Goal: Information Seeking & Learning: Learn about a topic

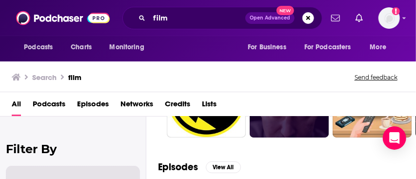
scroll to position [89, 0]
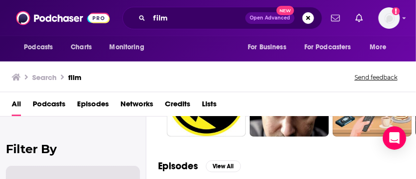
click at [48, 106] on span "Podcasts" at bounding box center [49, 106] width 33 height 20
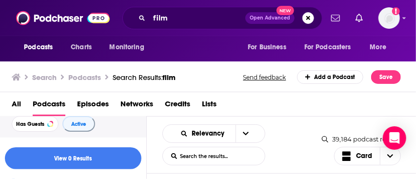
scroll to position [51, 0]
click at [38, 125] on button "Has Guests" at bounding box center [35, 121] width 47 height 16
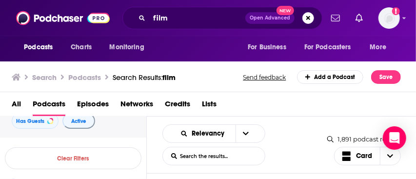
click at [280, 106] on div "All Podcasts Episodes Networks Credits Lists" at bounding box center [210, 106] width 397 height 20
click at [348, 136] on div "1,891 podcast results" at bounding box center [365, 139] width 74 height 8
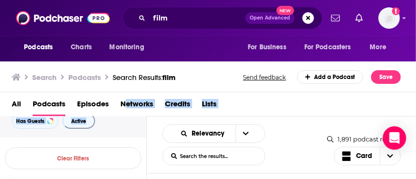
drag, startPoint x: 119, startPoint y: 127, endPoint x: 128, endPoint y: 92, distance: 36.3
click at [128, 92] on div "Search Podcasts Search Results: film Send feedback Add a Podcast Save All Podca…" at bounding box center [208, 119] width 417 height 121
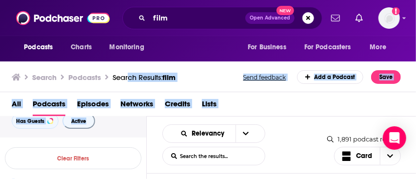
click at [262, 105] on div "All Podcasts Episodes Networks Credits Lists" at bounding box center [210, 106] width 397 height 20
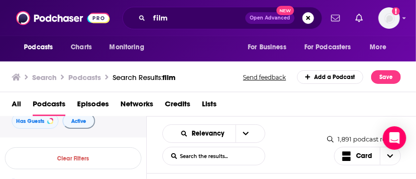
click at [55, 104] on span "Podcasts" at bounding box center [49, 106] width 33 height 20
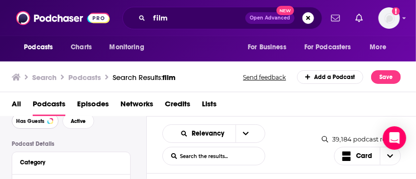
click at [41, 123] on span "Has Guests" at bounding box center [30, 121] width 28 height 5
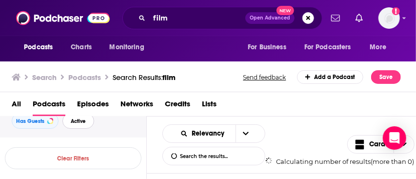
click at [74, 121] on span "Active" at bounding box center [78, 121] width 15 height 5
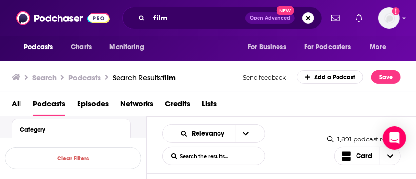
scroll to position [90, 0]
click at [290, 132] on div "Relevancy List Search Input Search the results... Card" at bounding box center [245, 144] width 165 height 41
click at [230, 177] on div "Relevancy List Search Input Search the results... Card 1,891 podcast results Li…" at bounding box center [282, 177] width 270 height 120
click at [354, 136] on div "1,891 podcast results" at bounding box center [365, 139] width 74 height 8
click at [386, 161] on span "Choose View" at bounding box center [390, 156] width 20 height 18
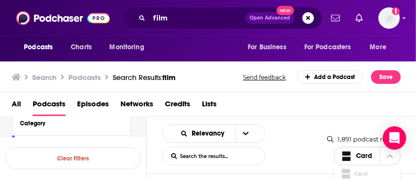
click at [367, 171] on span "Card" at bounding box center [373, 173] width 39 height 5
click at [351, 155] on span "Choose View" at bounding box center [349, 156] width 13 height 12
click at [301, 151] on div "Relevancy List Search Input Search the results... Card" at bounding box center [245, 144] width 165 height 41
click at [87, 103] on span "Episodes" at bounding box center [93, 106] width 32 height 20
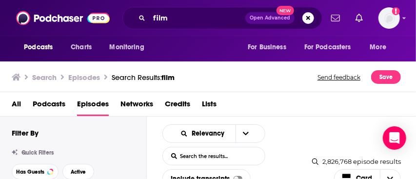
click at [18, 102] on span "All" at bounding box center [16, 106] width 9 height 20
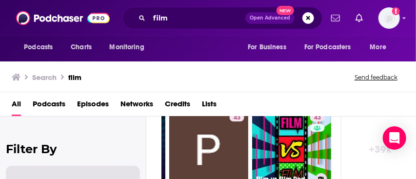
scroll to position [0, 503]
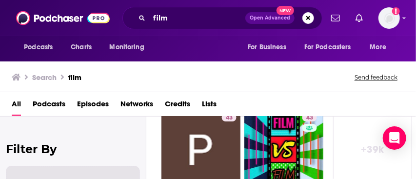
click at [357, 150] on link "+ 39k" at bounding box center [372, 149] width 79 height 79
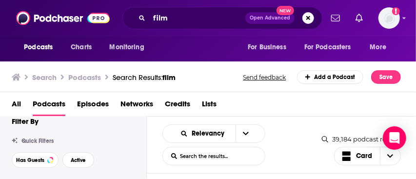
scroll to position [12, 0]
click at [34, 161] on span "Has Guests" at bounding box center [30, 159] width 28 height 5
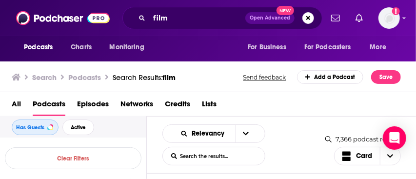
scroll to position [50, 0]
click at [77, 121] on span "Active" at bounding box center [78, 122] width 15 height 5
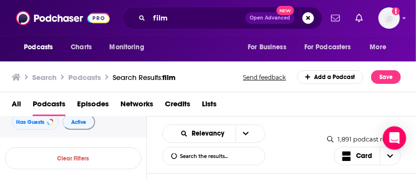
click at [257, 110] on div "All Podcasts Episodes Networks Credits Lists" at bounding box center [210, 106] width 397 height 20
click at [73, 50] on span "Charts" at bounding box center [81, 48] width 21 height 14
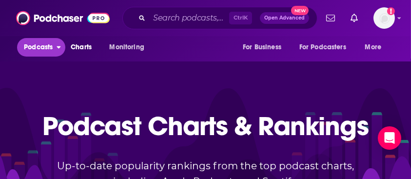
click at [37, 52] on span "Podcasts" at bounding box center [38, 48] width 29 height 14
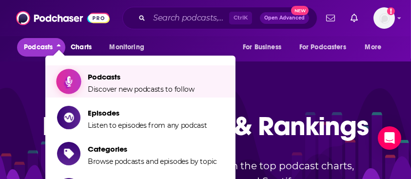
click at [100, 81] on span "Podcasts" at bounding box center [141, 76] width 107 height 9
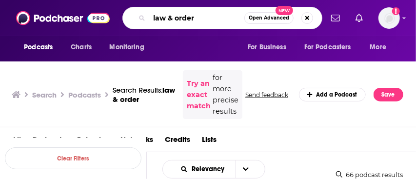
drag, startPoint x: 211, startPoint y: 18, endPoint x: 136, endPoint y: 14, distance: 74.8
click at [136, 14] on div "law & order Open Advanced New" at bounding box center [223, 18] width 200 height 22
type input "film"
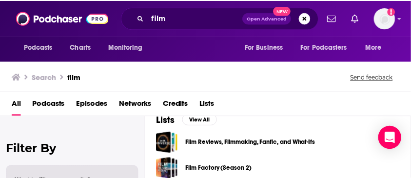
scroll to position [296, 0]
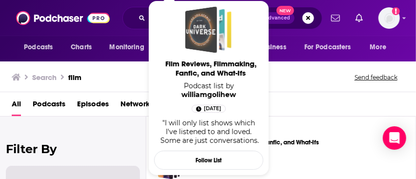
click at [202, 25] on div "Film Reviews, Filmmaking, Fanfic, and What-Ifs" at bounding box center [201, 29] width 32 height 47
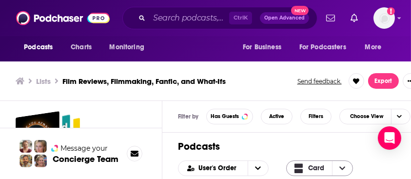
scroll to position [3, 0]
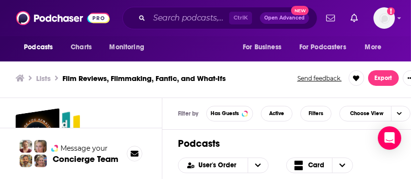
click at [400, 18] on icon "Show profile menu" at bounding box center [399, 19] width 3 height 2
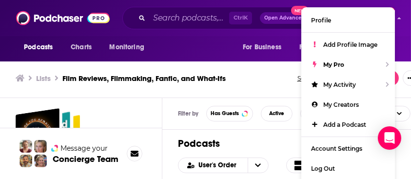
click at [409, 37] on div "Podcasts Charts Monitoring For Business For Podcasters More" at bounding box center [205, 48] width 411 height 25
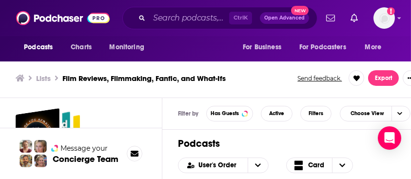
click at [255, 143] on h1 "Podcasts" at bounding box center [294, 144] width 232 height 12
click at [239, 116] on button "Has Guests" at bounding box center [229, 114] width 47 height 16
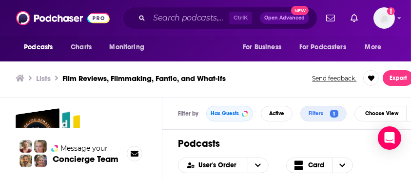
click at [95, 151] on span "Message your" at bounding box center [84, 148] width 47 height 10
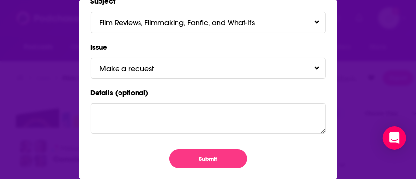
scroll to position [0, 0]
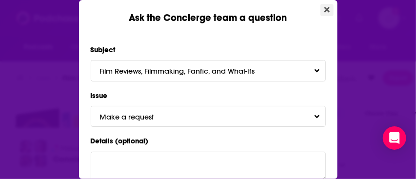
click at [324, 14] on button "Close" at bounding box center [327, 10] width 13 height 12
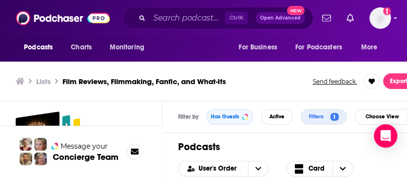
scroll to position [3, 0]
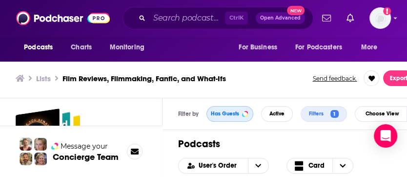
click at [229, 114] on span "Has Guests" at bounding box center [225, 113] width 28 height 5
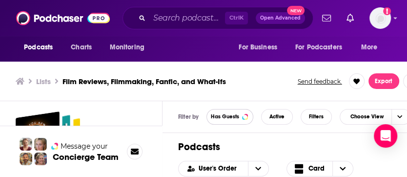
scroll to position [0, 0]
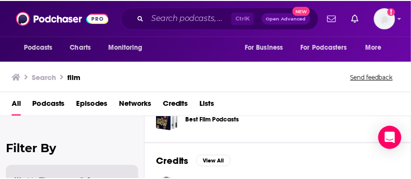
scroll to position [371, 0]
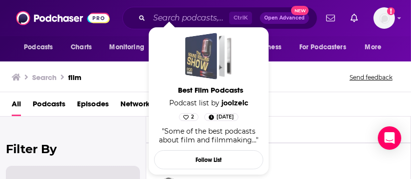
click at [199, 64] on div "Best Film Podcasts" at bounding box center [201, 56] width 32 height 47
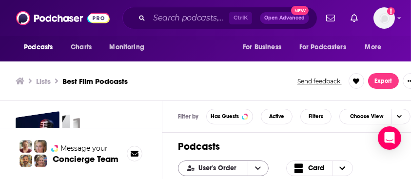
scroll to position [3, 0]
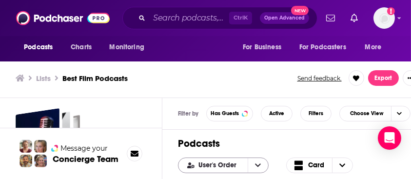
click at [213, 167] on span "User's Order" at bounding box center [219, 165] width 41 height 7
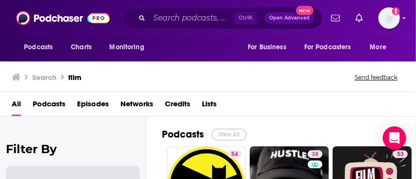
click at [230, 134] on button "View All" at bounding box center [229, 135] width 35 height 12
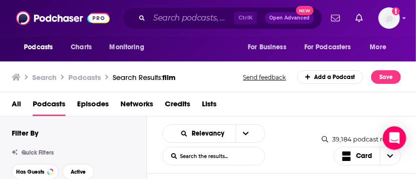
click at [406, 20] on icon "Show profile menu" at bounding box center [405, 18] width 4 height 6
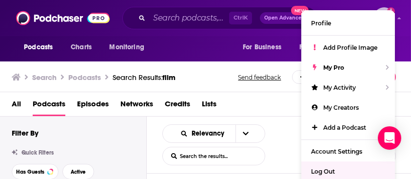
click at [325, 170] on span "Log Out" at bounding box center [323, 171] width 24 height 7
